Goal: Information Seeking & Learning: Learn about a topic

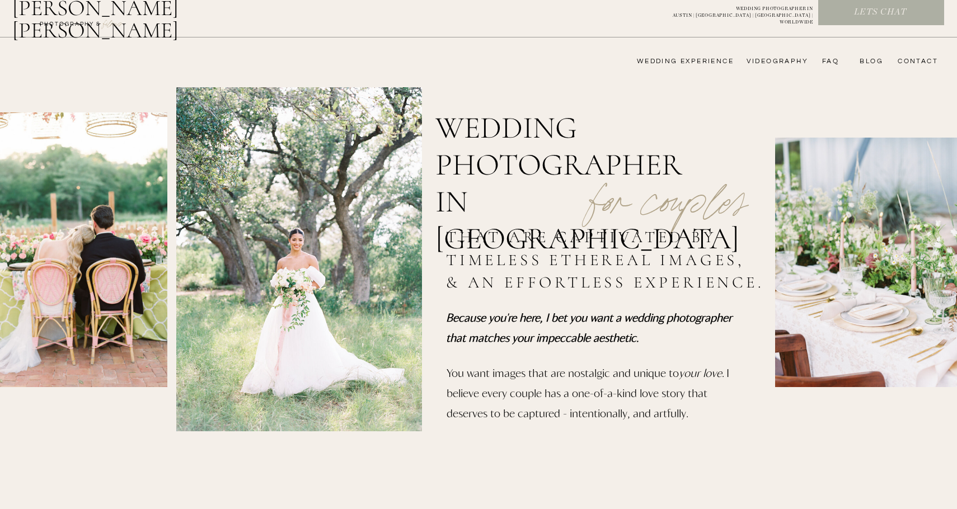
scroll to position [11, 0]
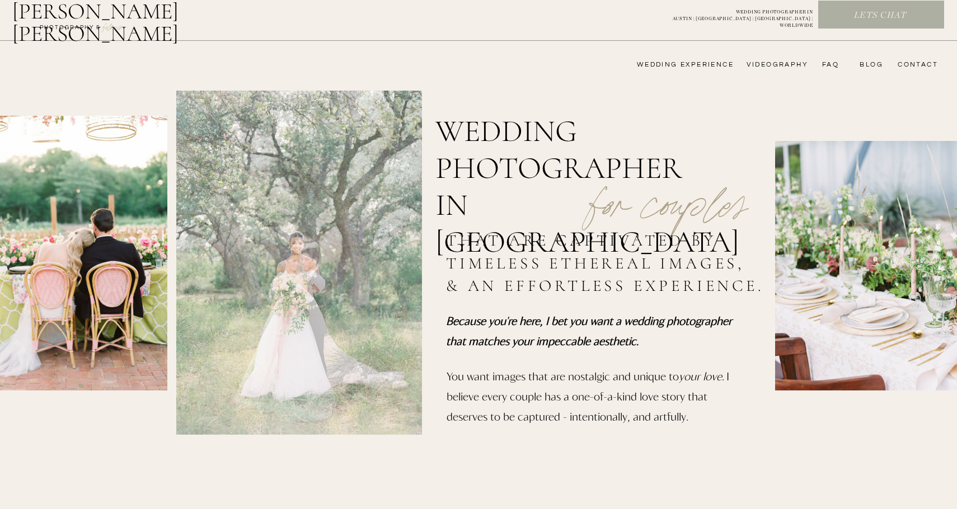
click at [821, 64] on nav "FAQ" at bounding box center [827, 64] width 22 height 9
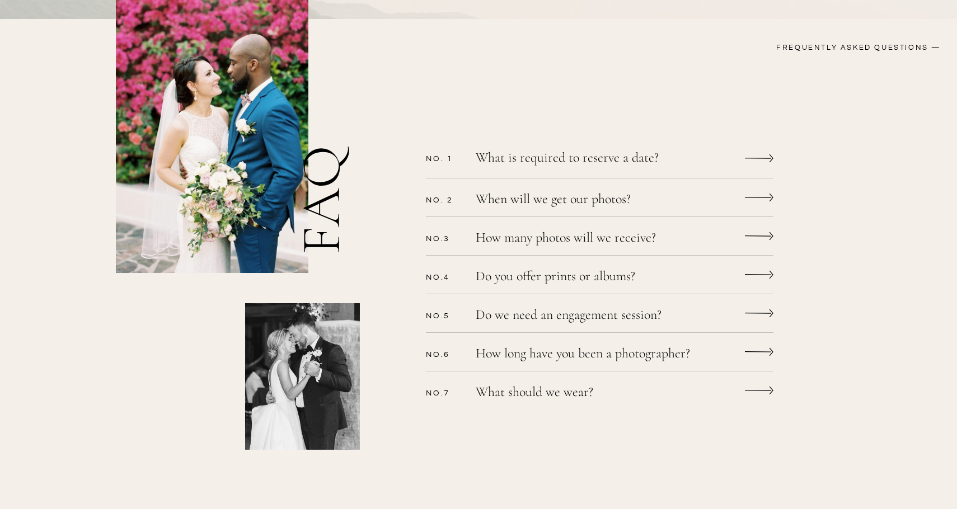
scroll to position [271, 0]
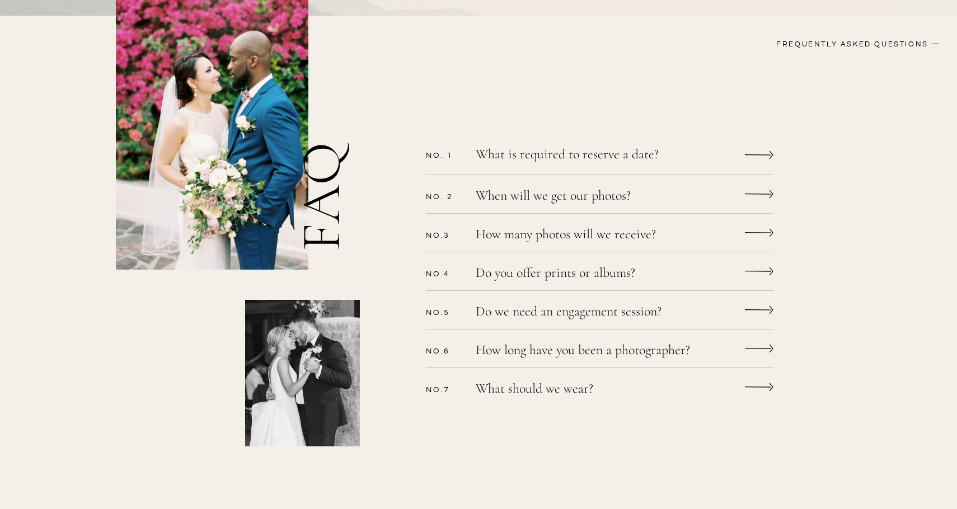
click at [761, 153] on icon at bounding box center [759, 154] width 29 height 21
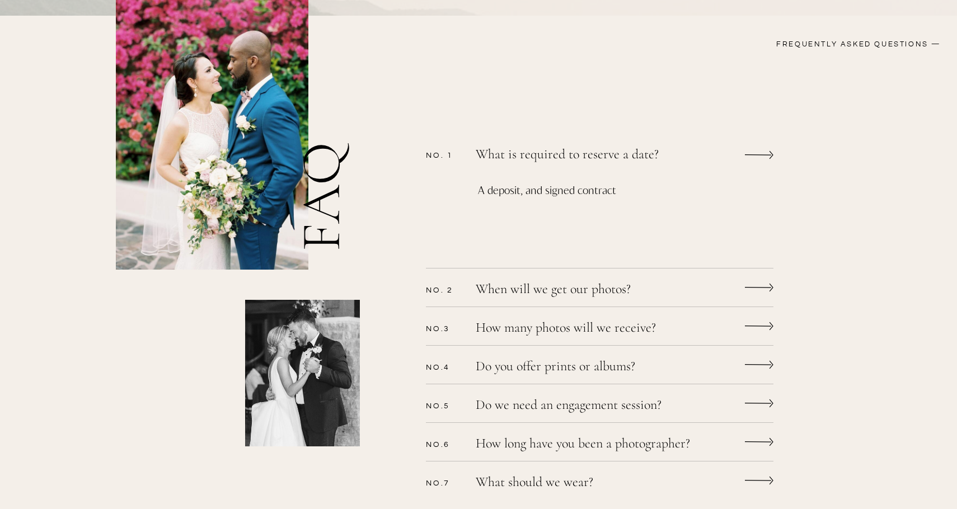
click at [759, 288] on icon at bounding box center [759, 287] width 29 height 21
click at [755, 284] on icon at bounding box center [759, 287] width 29 height 21
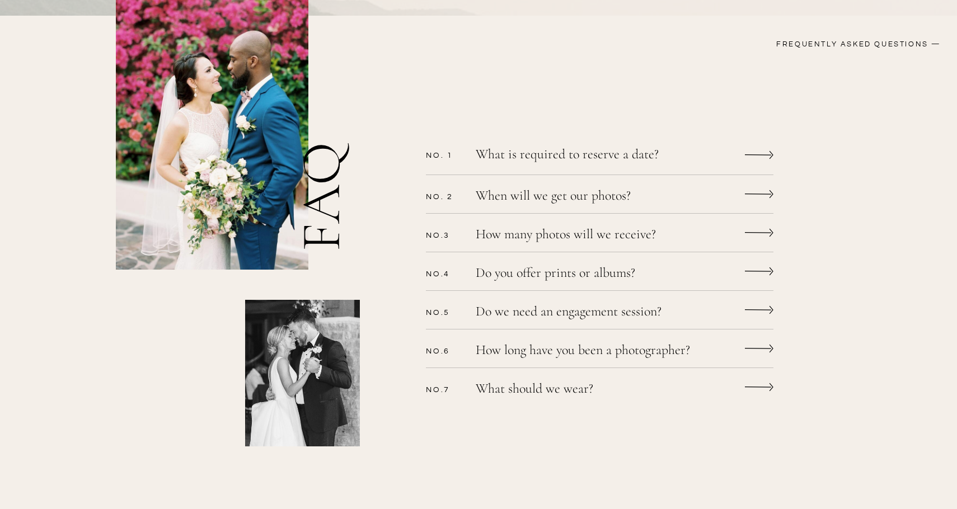
click at [759, 192] on icon at bounding box center [759, 194] width 29 height 21
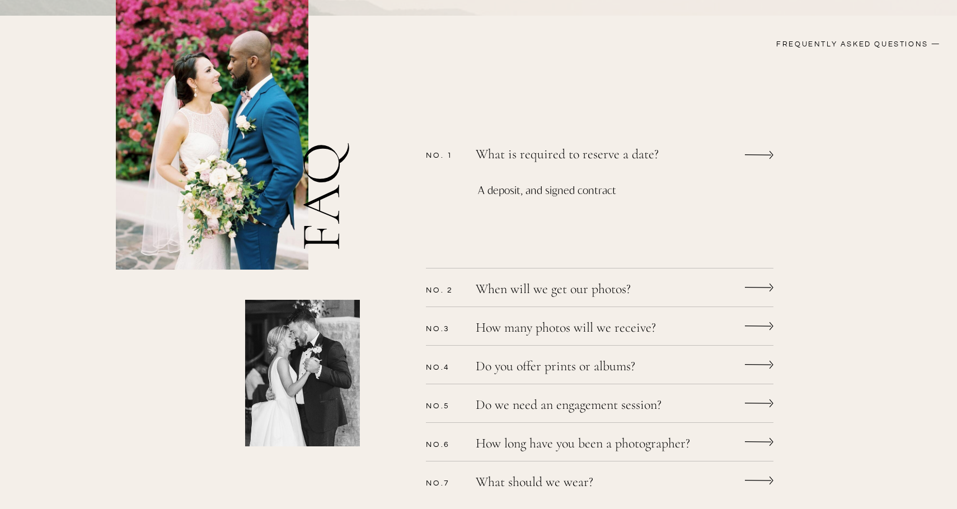
click at [752, 280] on icon at bounding box center [759, 287] width 29 height 21
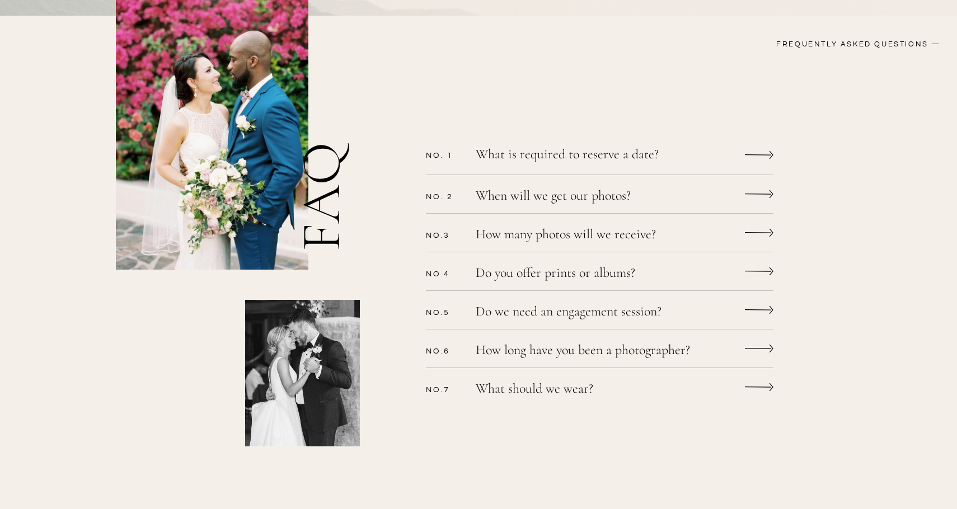
click at [760, 199] on icon at bounding box center [759, 194] width 29 height 21
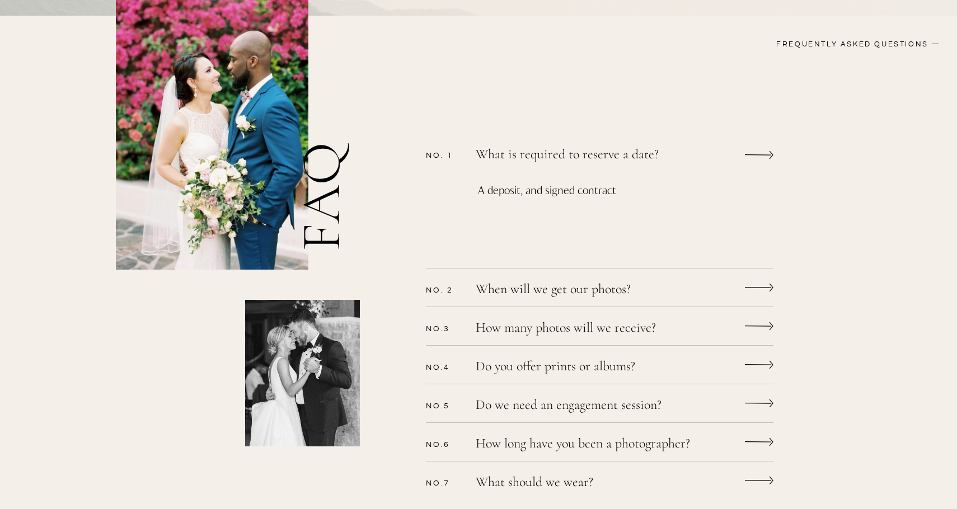
click at [753, 154] on icon at bounding box center [759, 154] width 29 height 21
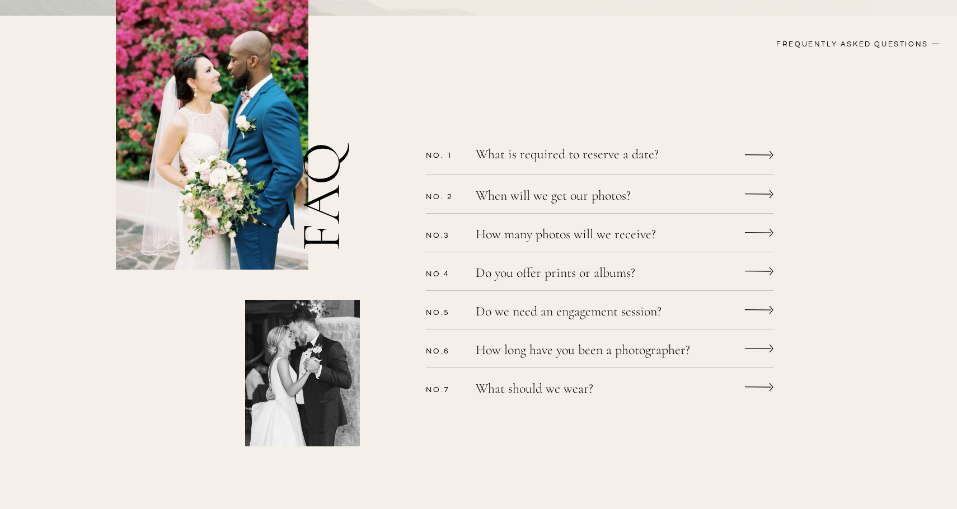
click at [596, 195] on p "When will we get our photos?" at bounding box center [585, 197] width 218 height 16
click at [595, 237] on p "How many photos will we receive?" at bounding box center [585, 236] width 218 height 16
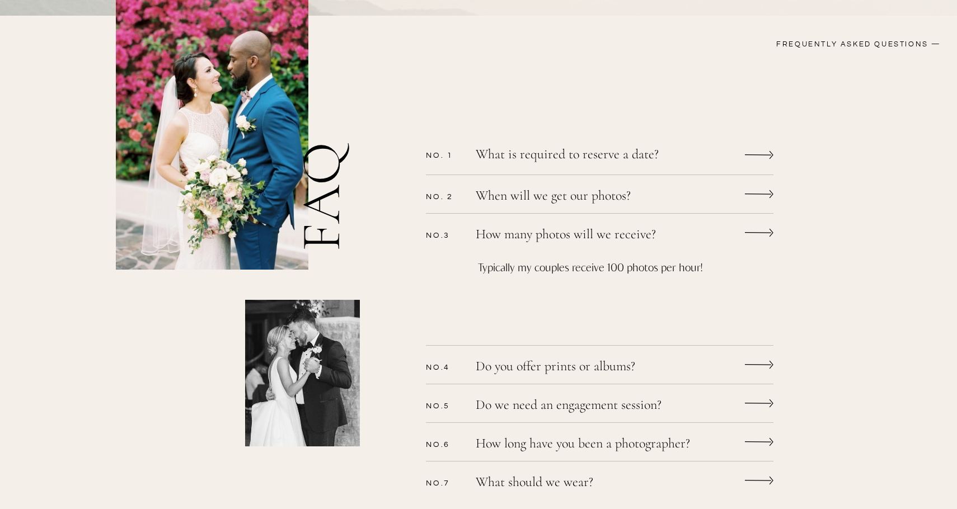
click at [595, 238] on p "How many photos will we receive?" at bounding box center [585, 236] width 218 height 16
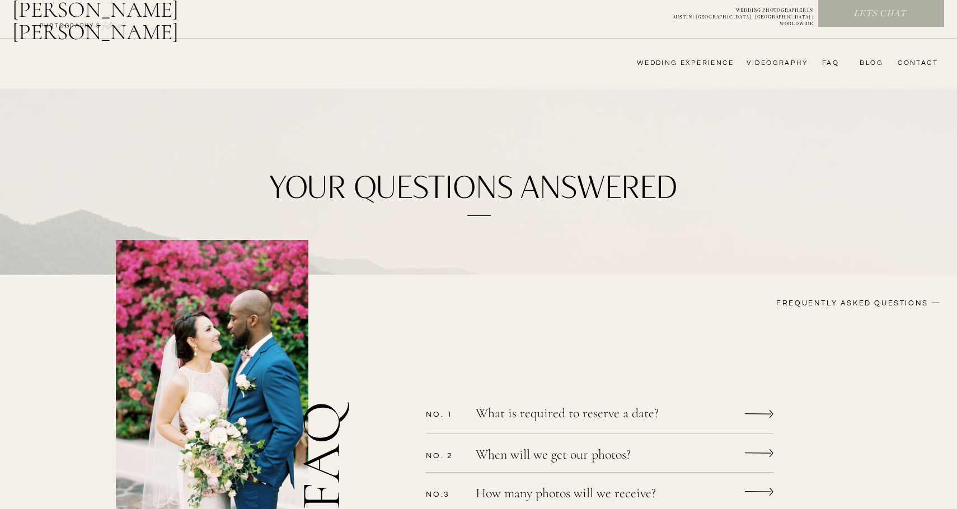
scroll to position [0, 0]
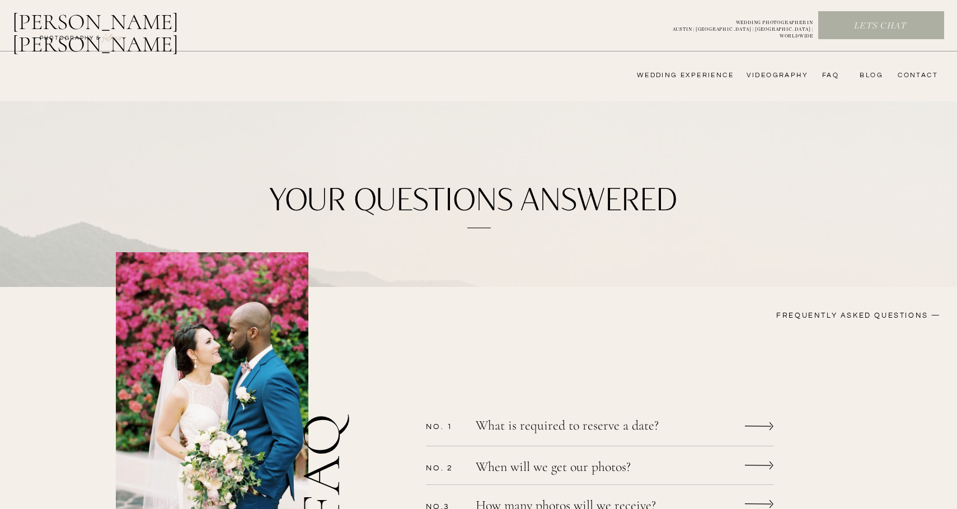
click at [74, 24] on h2 "[PERSON_NAME] [PERSON_NAME]" at bounding box center [124, 24] width 224 height 27
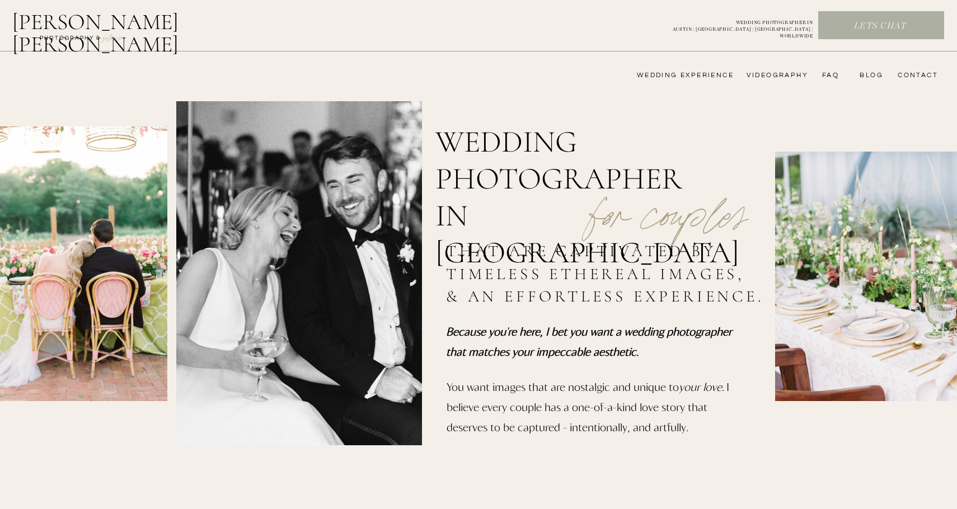
click at [707, 76] on nav "wedding experience" at bounding box center [677, 75] width 112 height 9
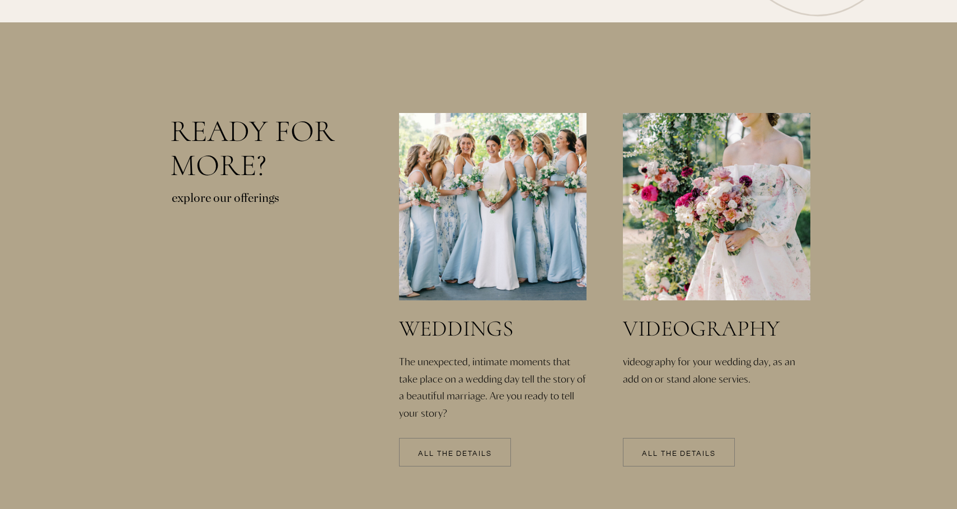
scroll to position [2277, 0]
